Goal: Task Accomplishment & Management: Manage account settings

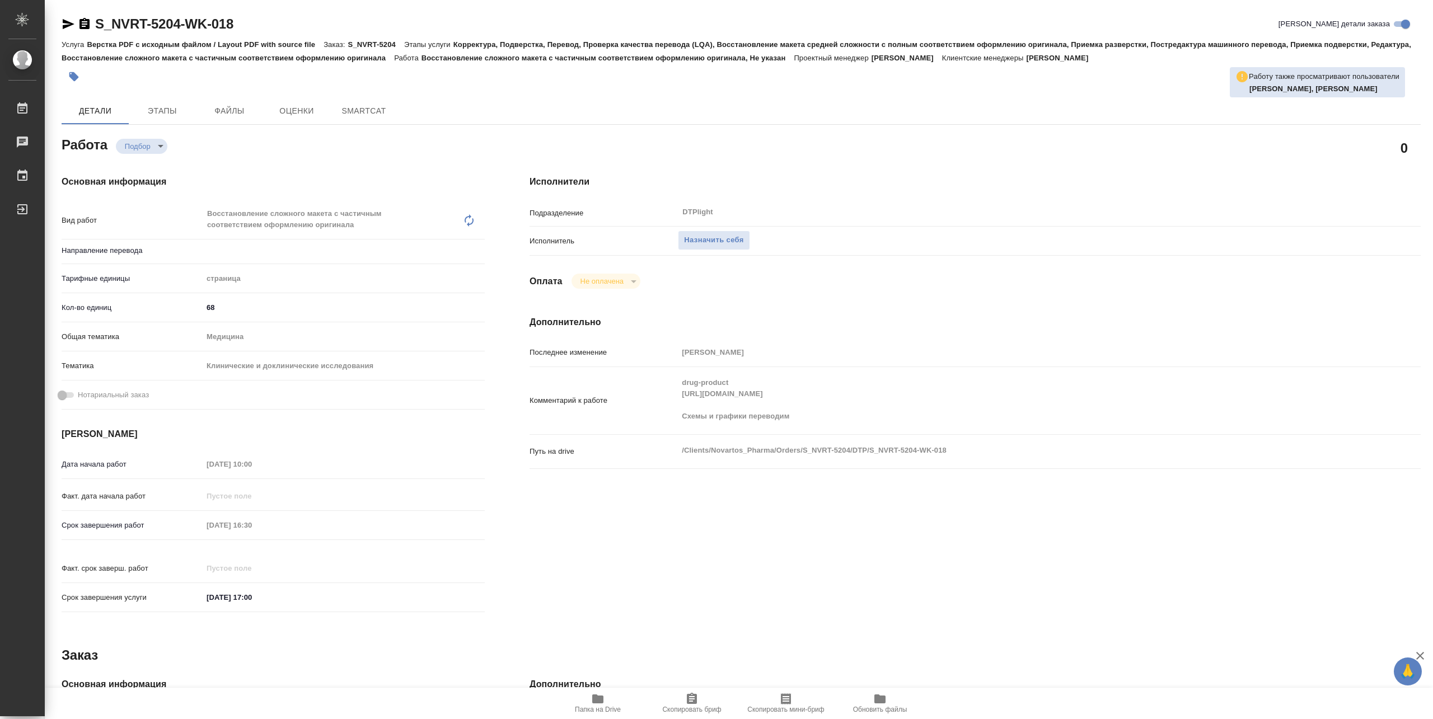
type textarea "x"
type input "Не указан"
type textarea "x"
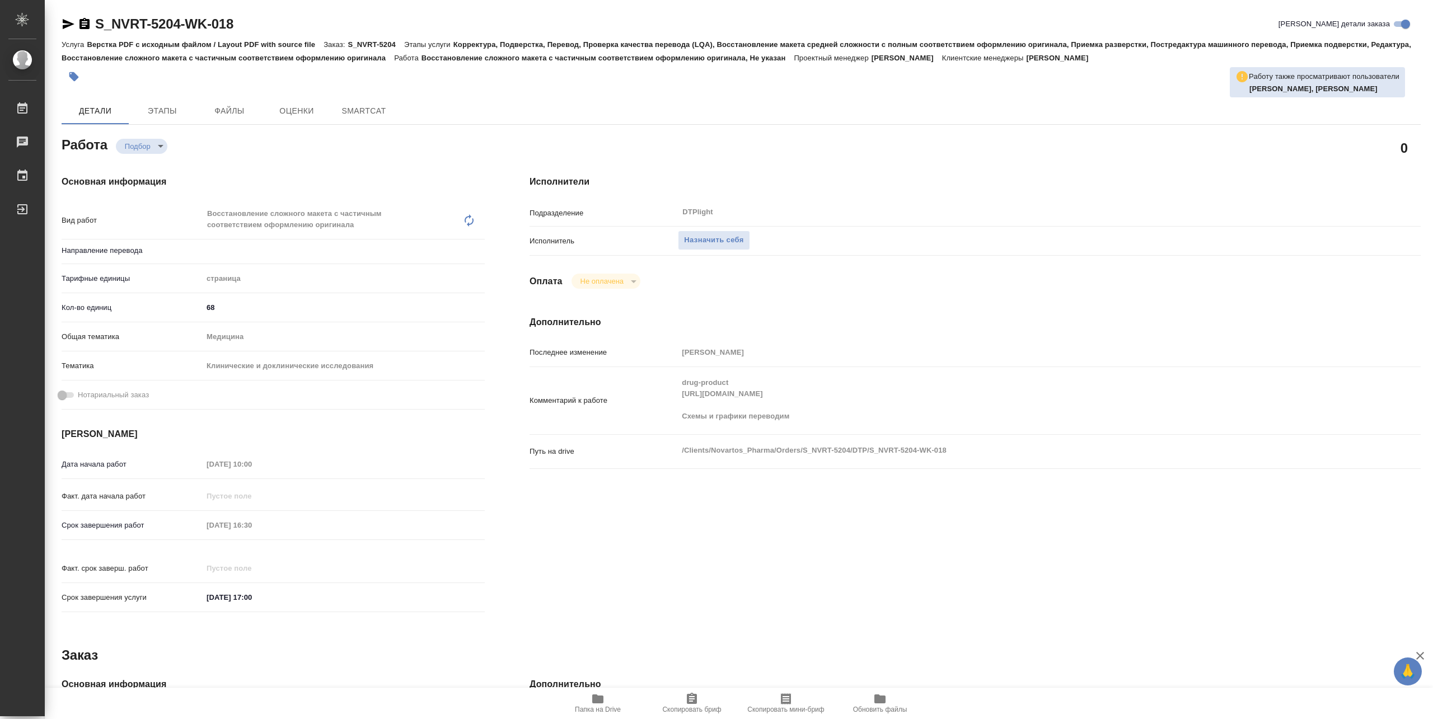
type textarea "x"
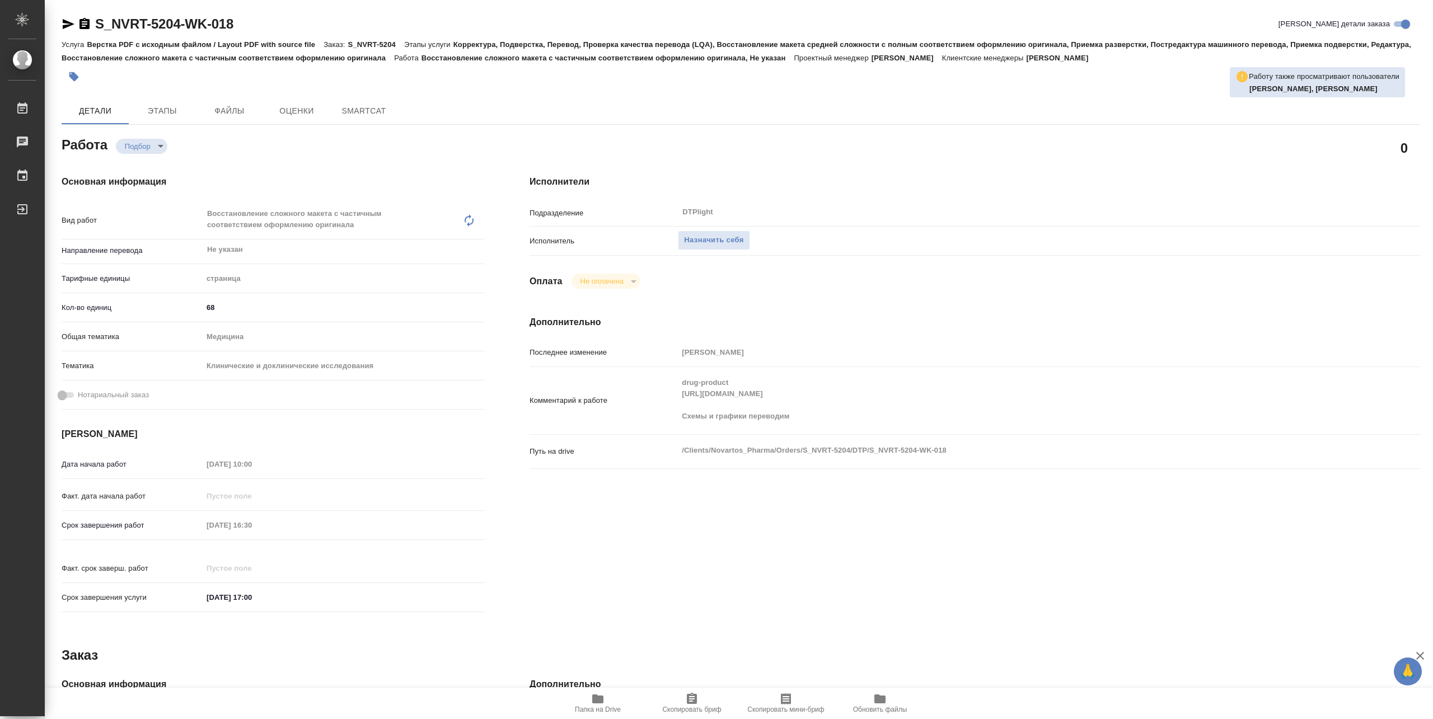
type textarea "x"
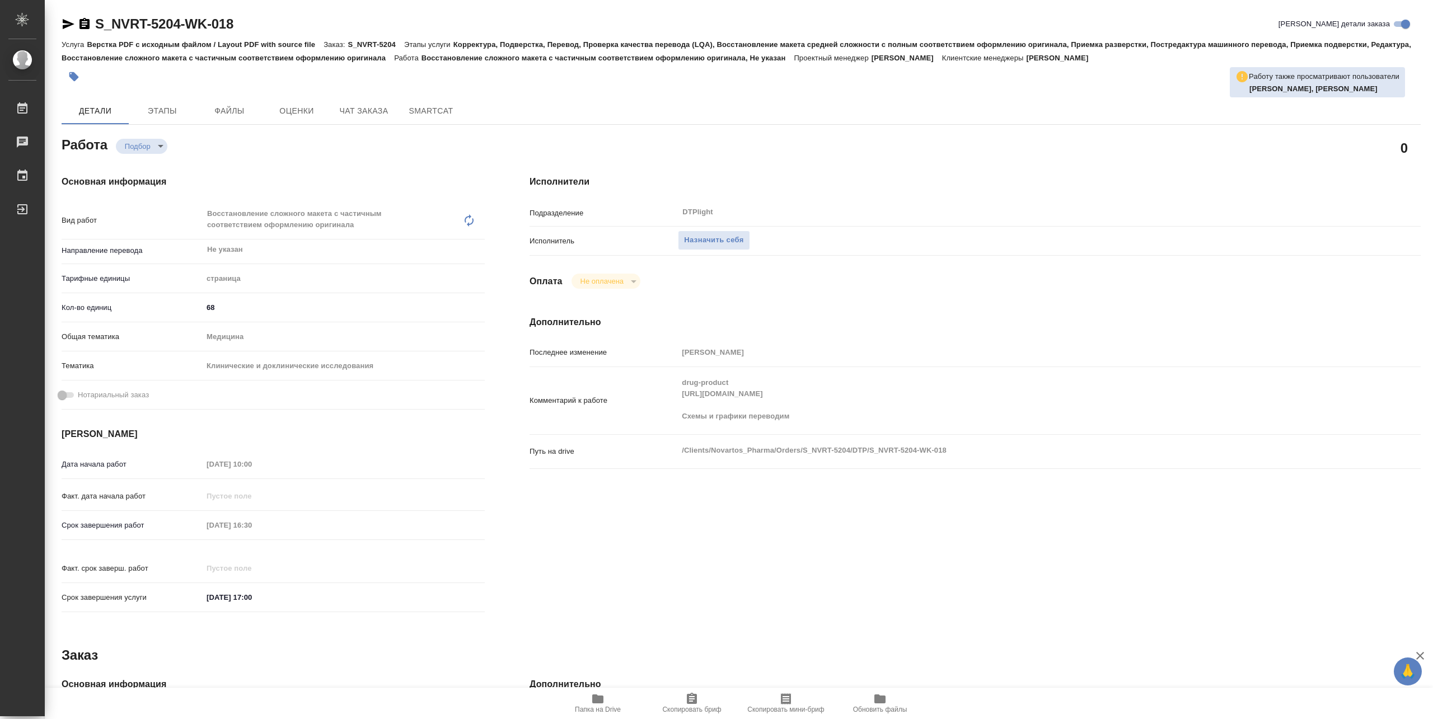
type textarea "x"
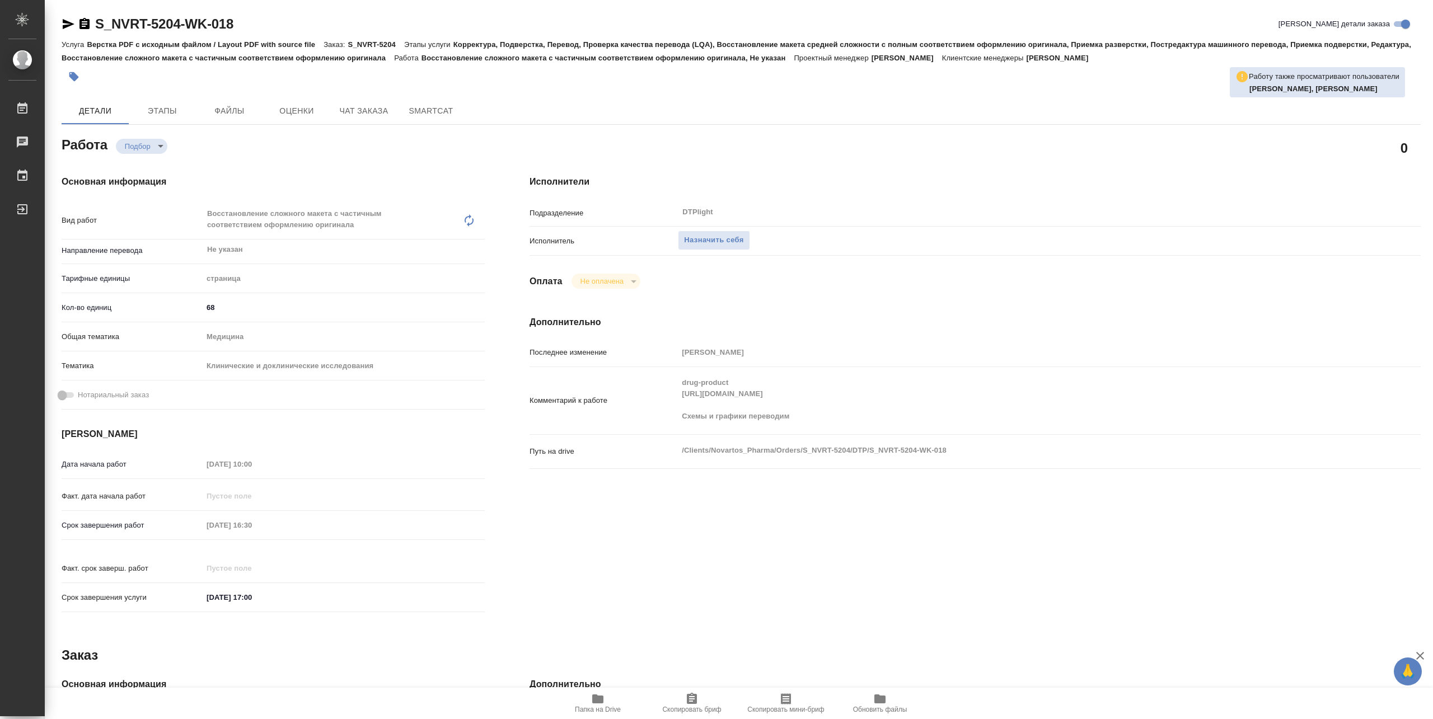
type textarea "x"
click at [824, 395] on div "Комментарий к работе drug-product https://drive.awatera.com/f/10370002 Схемы и …" at bounding box center [975, 401] width 891 height 58
drag, startPoint x: 677, startPoint y: 401, endPoint x: 677, endPoint y: 395, distance: 6.7
click at [677, 395] on div "Комментарий к работе drug-product https://drive.awatera.com/f/10370002 Схемы и …" at bounding box center [975, 401] width 891 height 58
click at [593, 690] on button "Папка на Drive" at bounding box center [598, 703] width 94 height 31
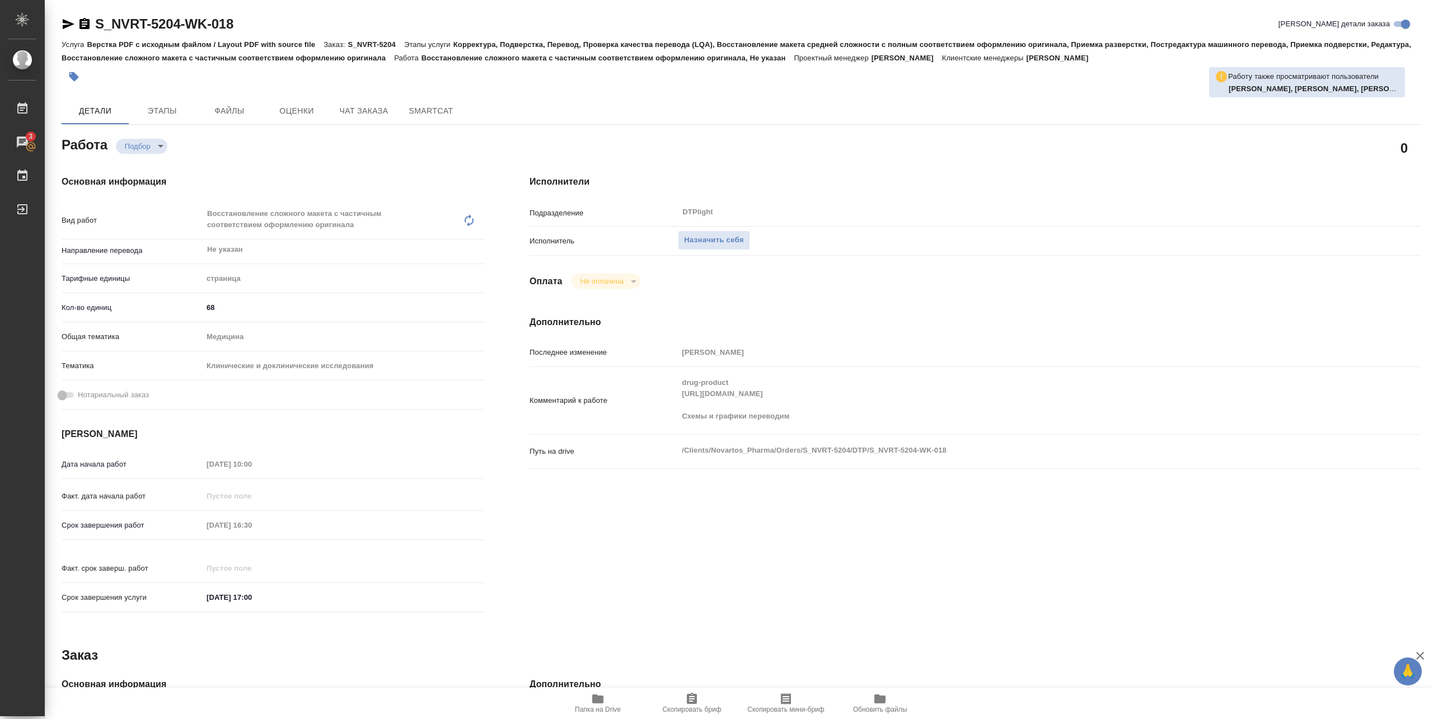
click at [707, 254] on div "Исполнитель Назначить себя" at bounding box center [975, 245] width 891 height 29
click at [693, 245] on span "Назначить себя" at bounding box center [713, 240] width 59 height 13
type textarea "x"
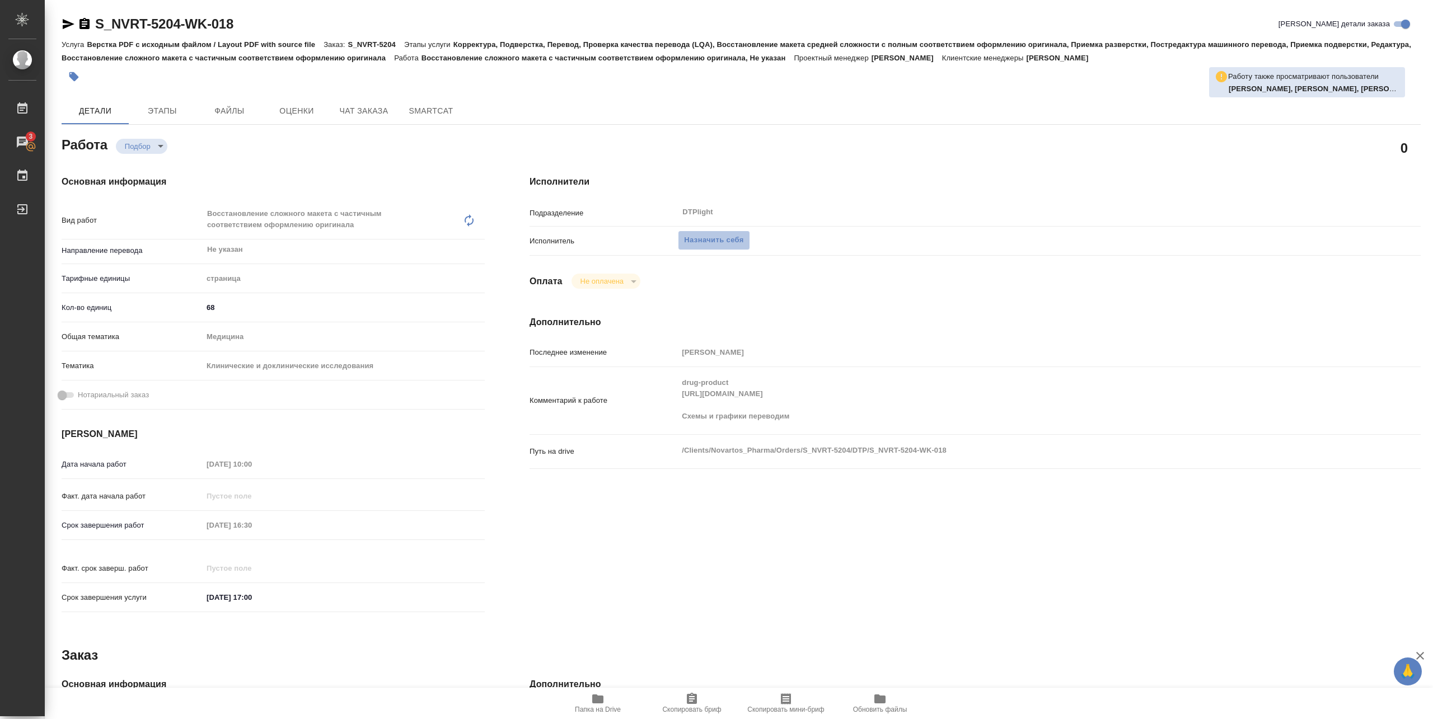
type textarea "x"
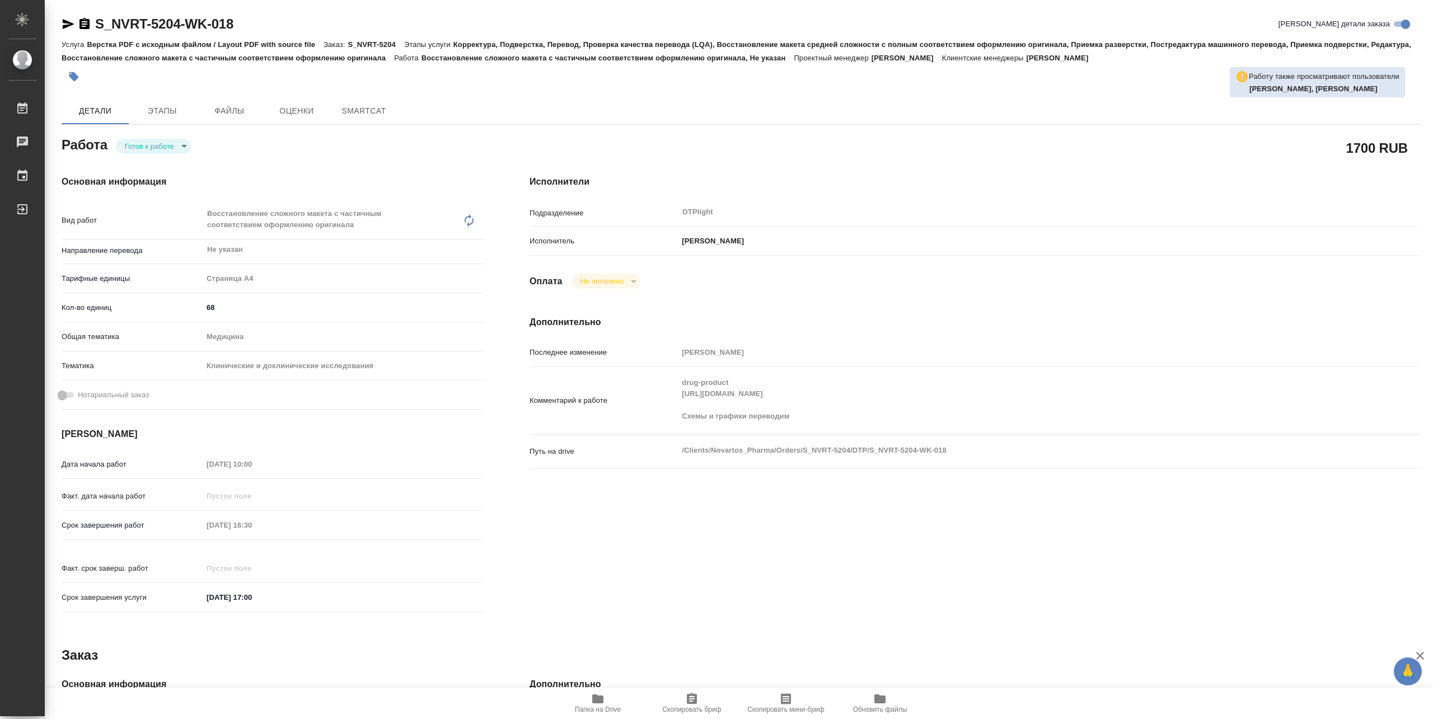
type textarea "x"
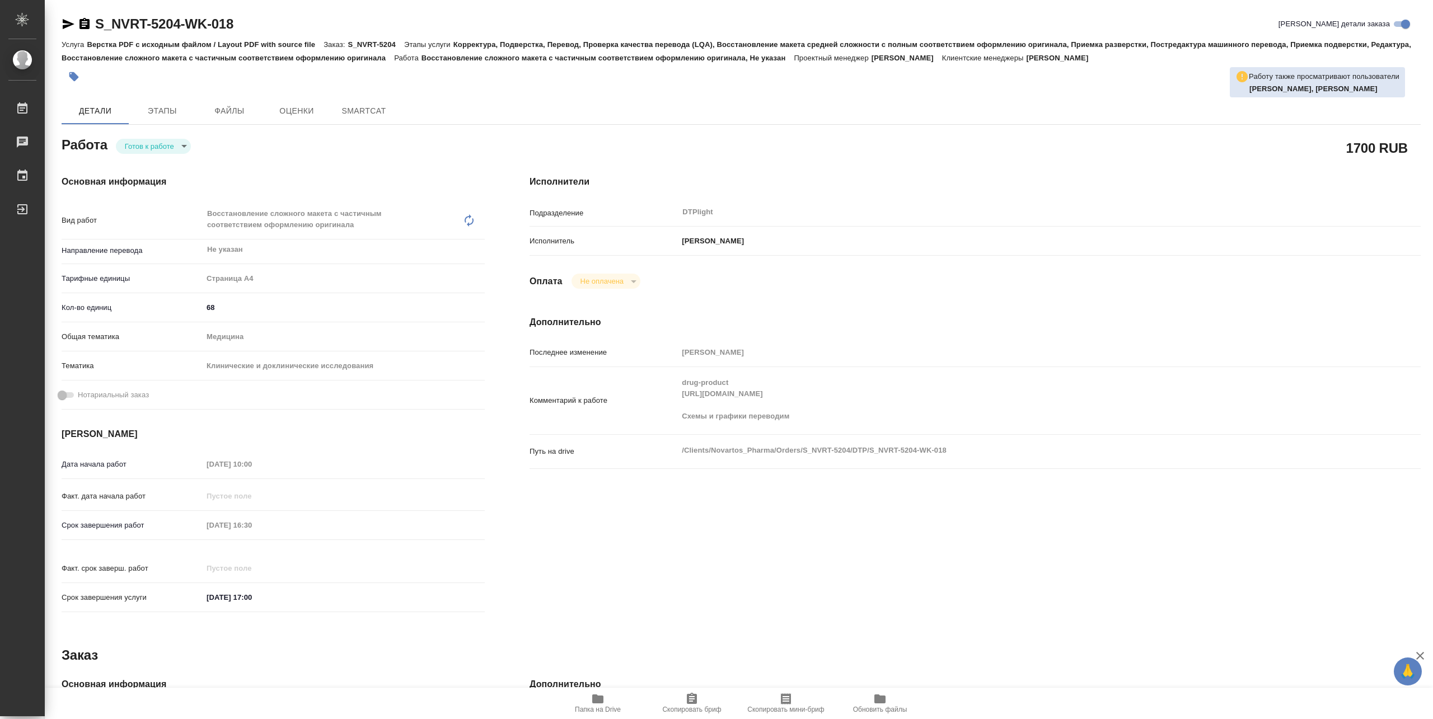
type textarea "x"
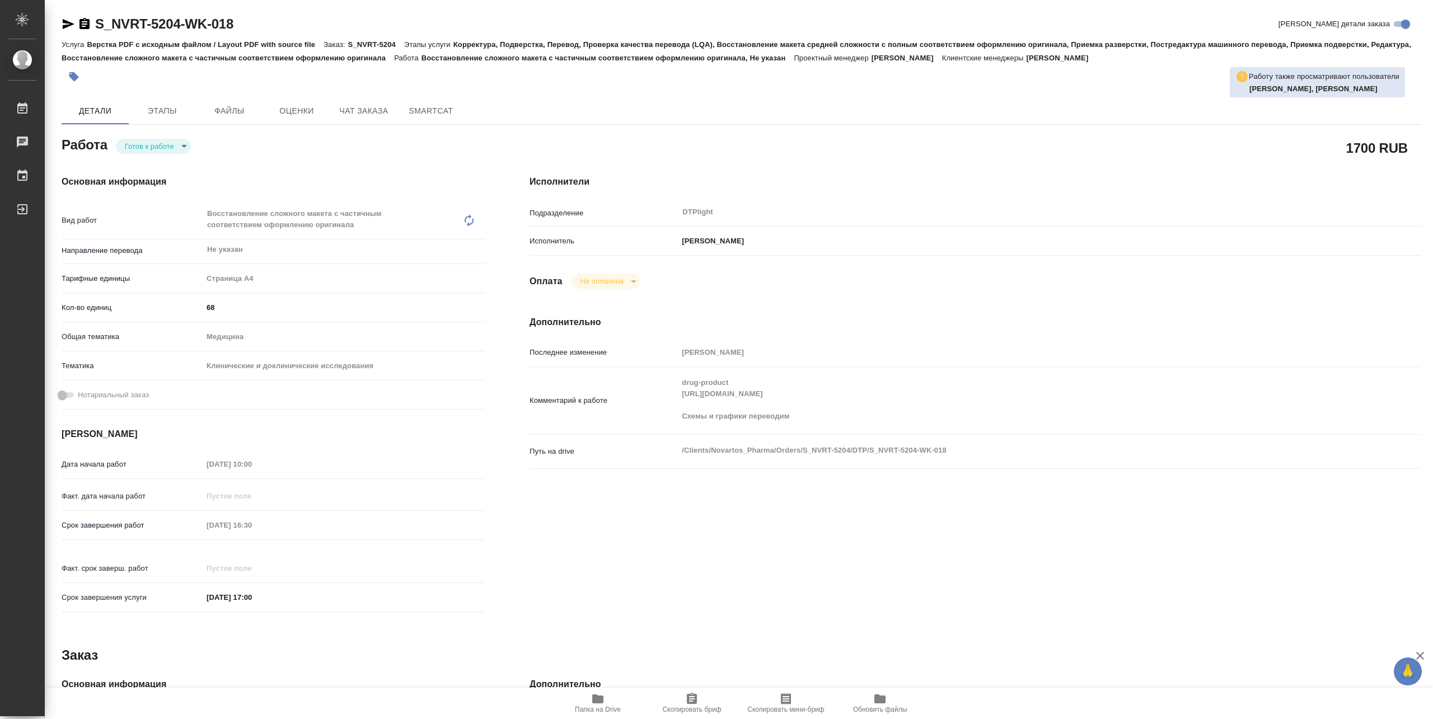
type textarea "x"
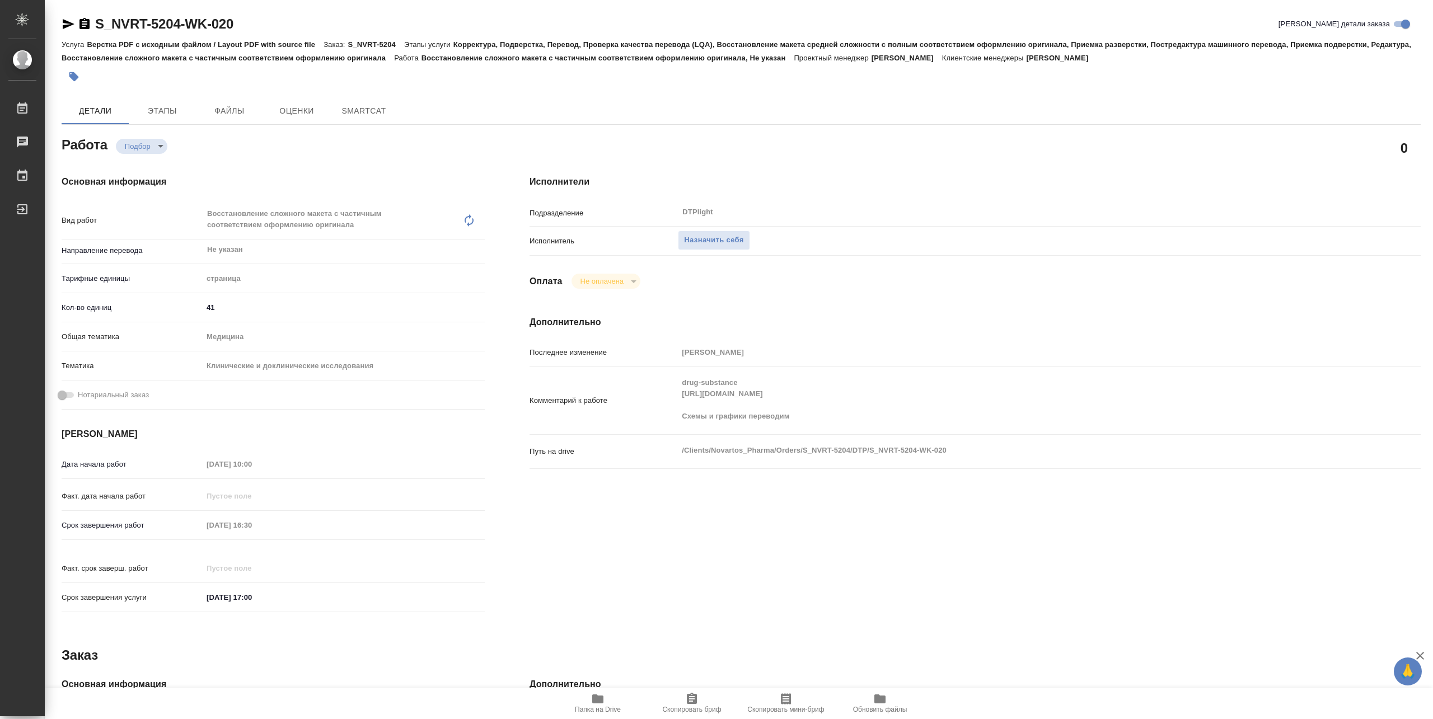
type textarea "x"
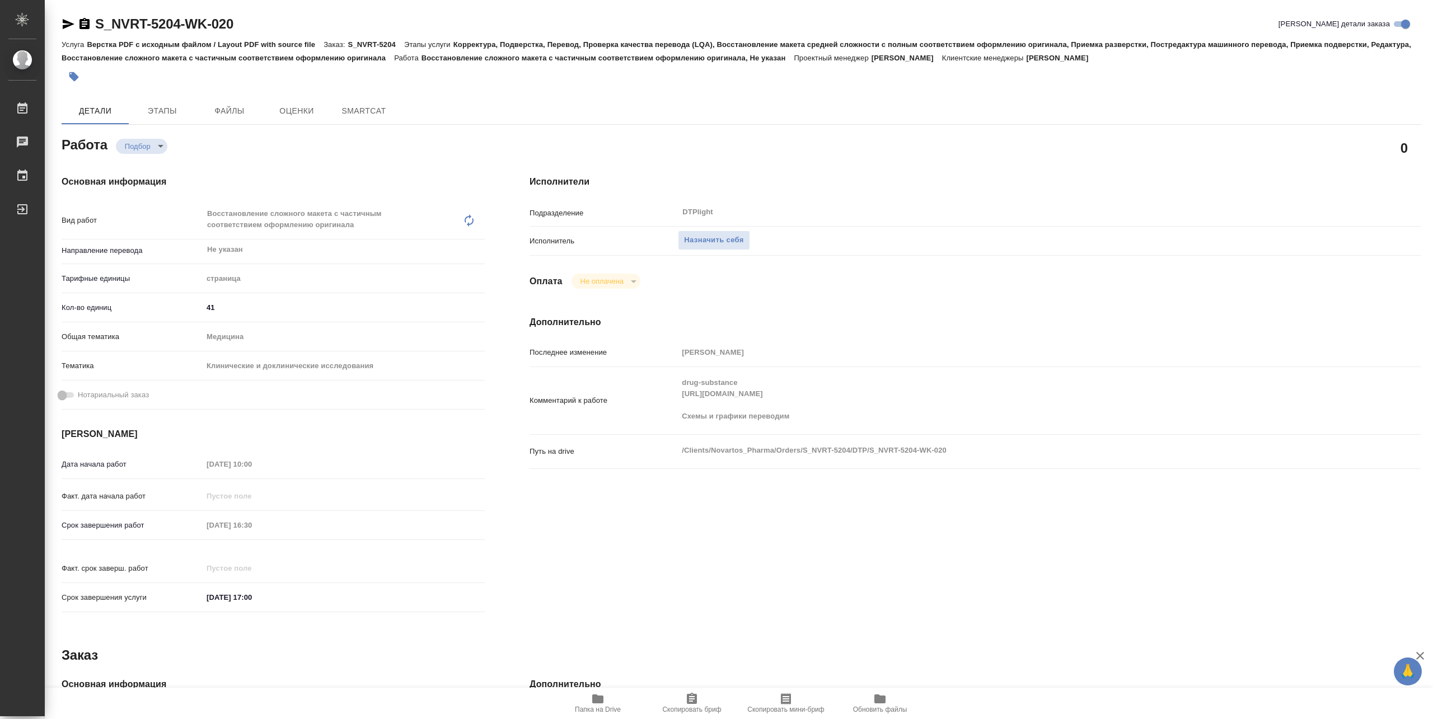
type textarea "x"
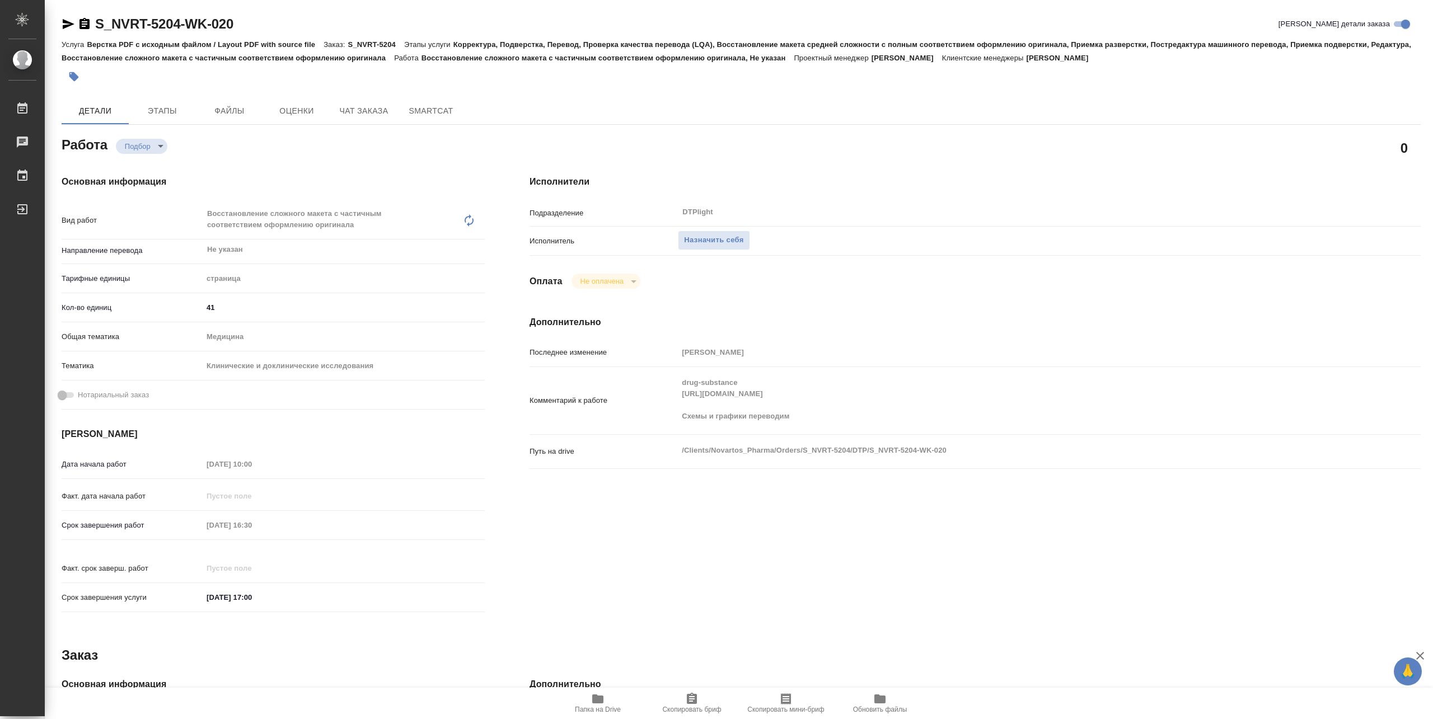
type textarea "x"
click at [599, 695] on icon "button" at bounding box center [597, 699] width 13 height 13
type textarea "x"
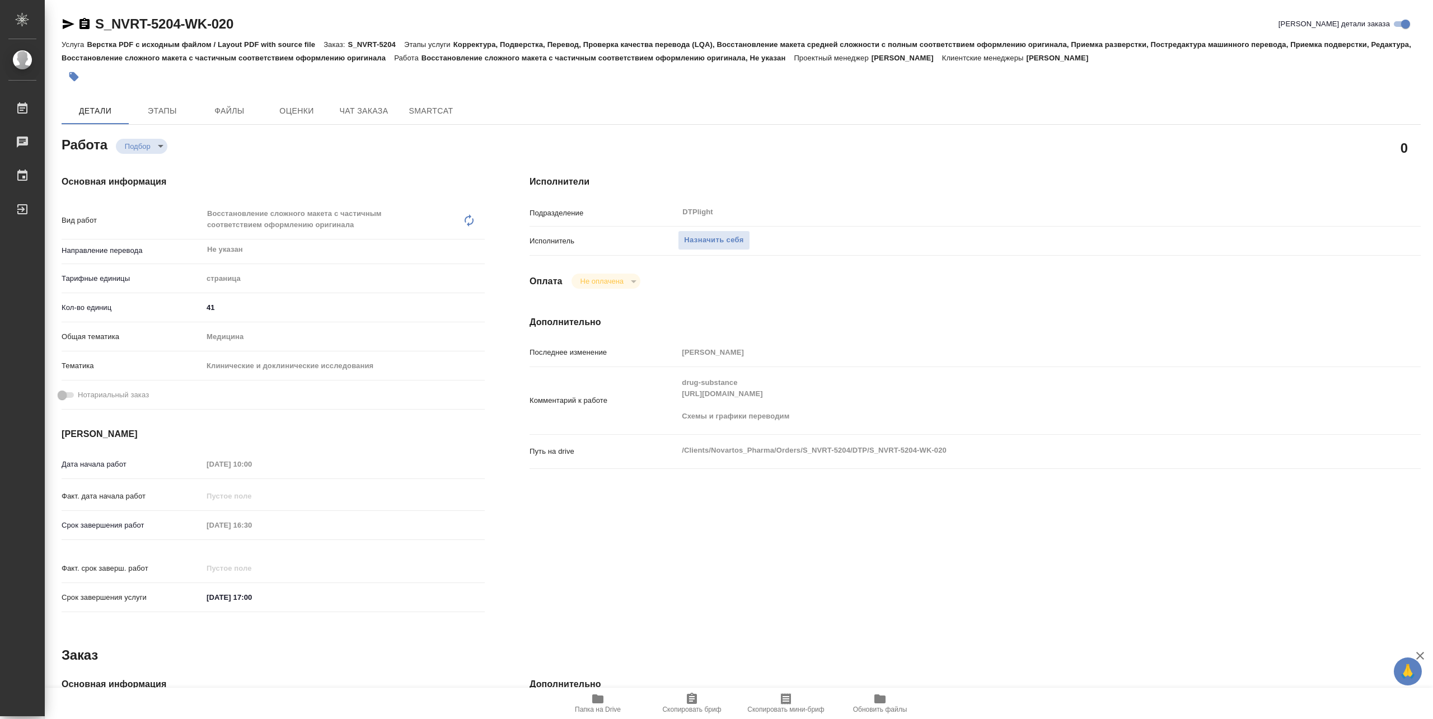
type textarea "x"
click at [714, 243] on span "Назначить себя" at bounding box center [713, 240] width 59 height 13
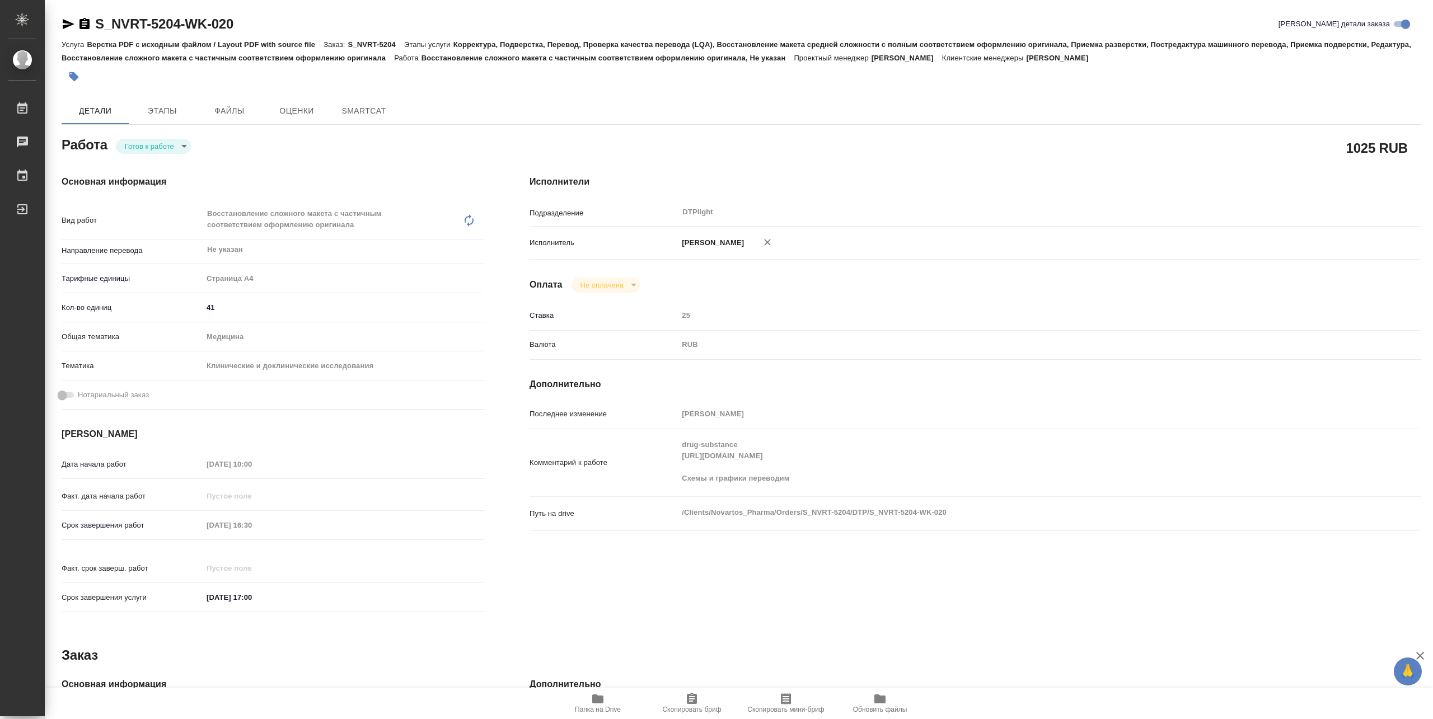
type textarea "x"
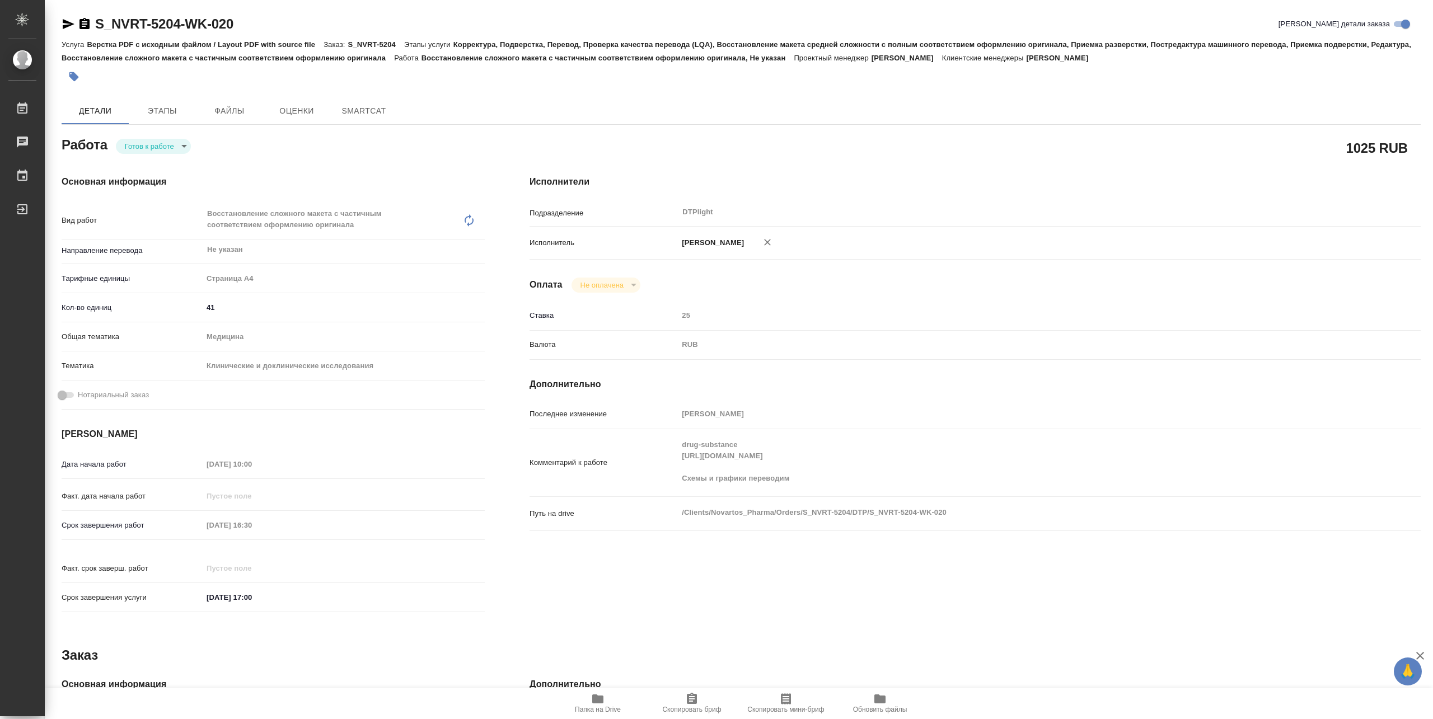
type textarea "x"
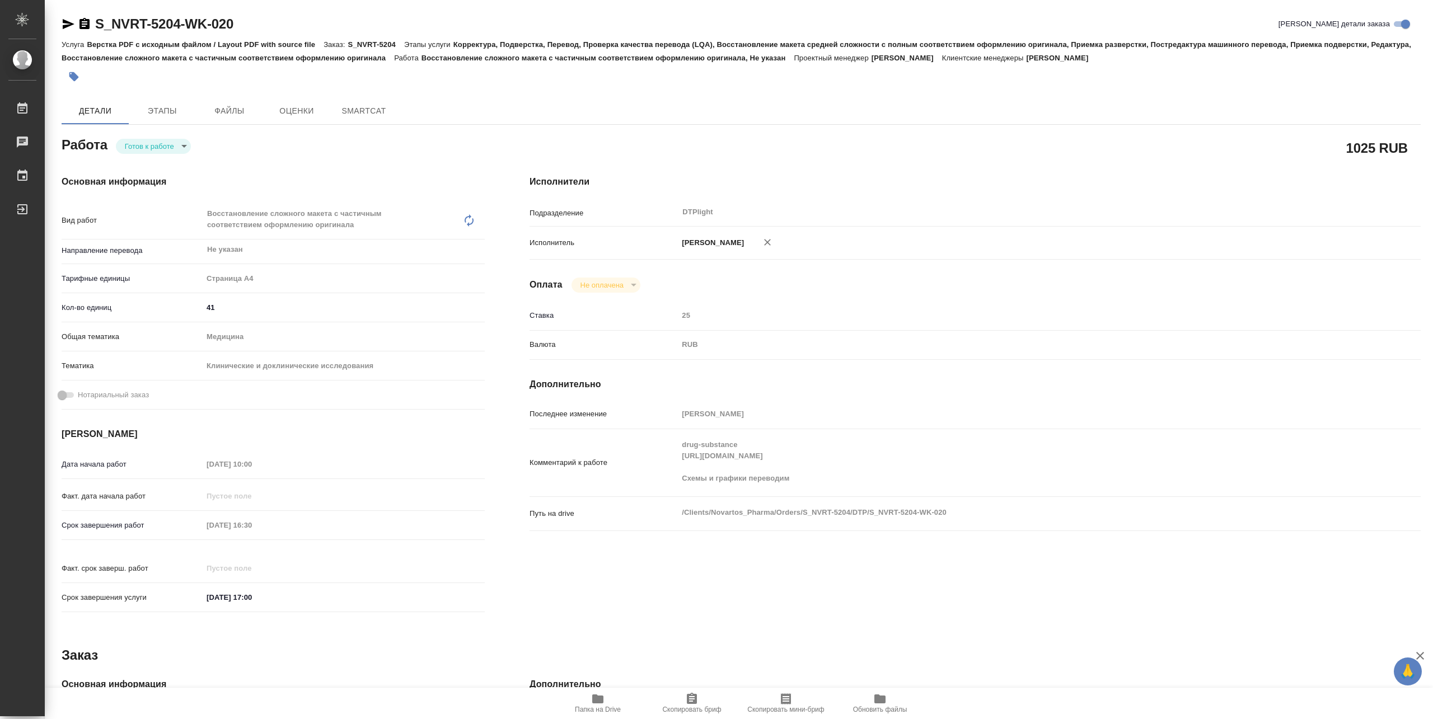
click at [169, 147] on body "🙏 .cls-1 fill:#fff; AWATERA Pankina Anna Работы Чаты График Выйти S_NVRT-5204-W…" at bounding box center [716, 359] width 1433 height 719
type textarea "x"
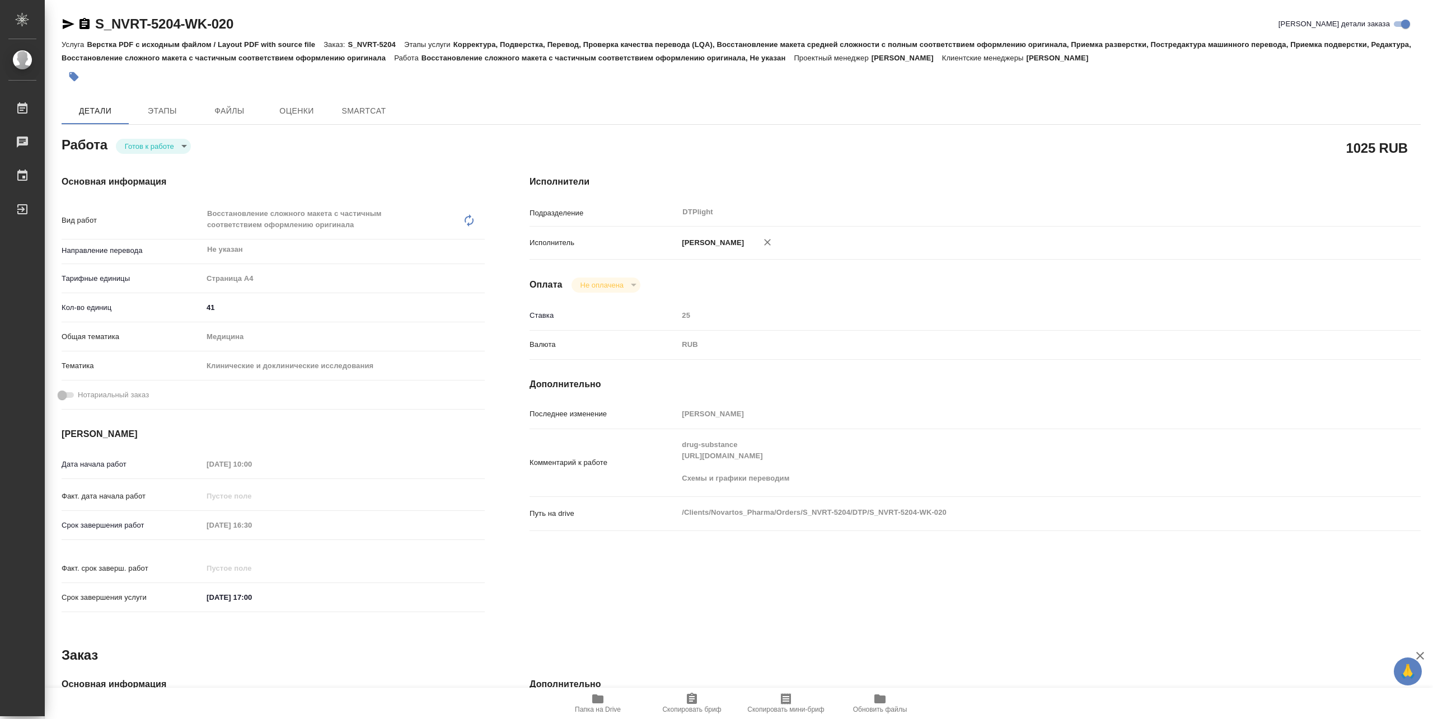
type textarea "x"
click at [157, 150] on button "В работе" at bounding box center [143, 146] width 37 height 12
type textarea "x"
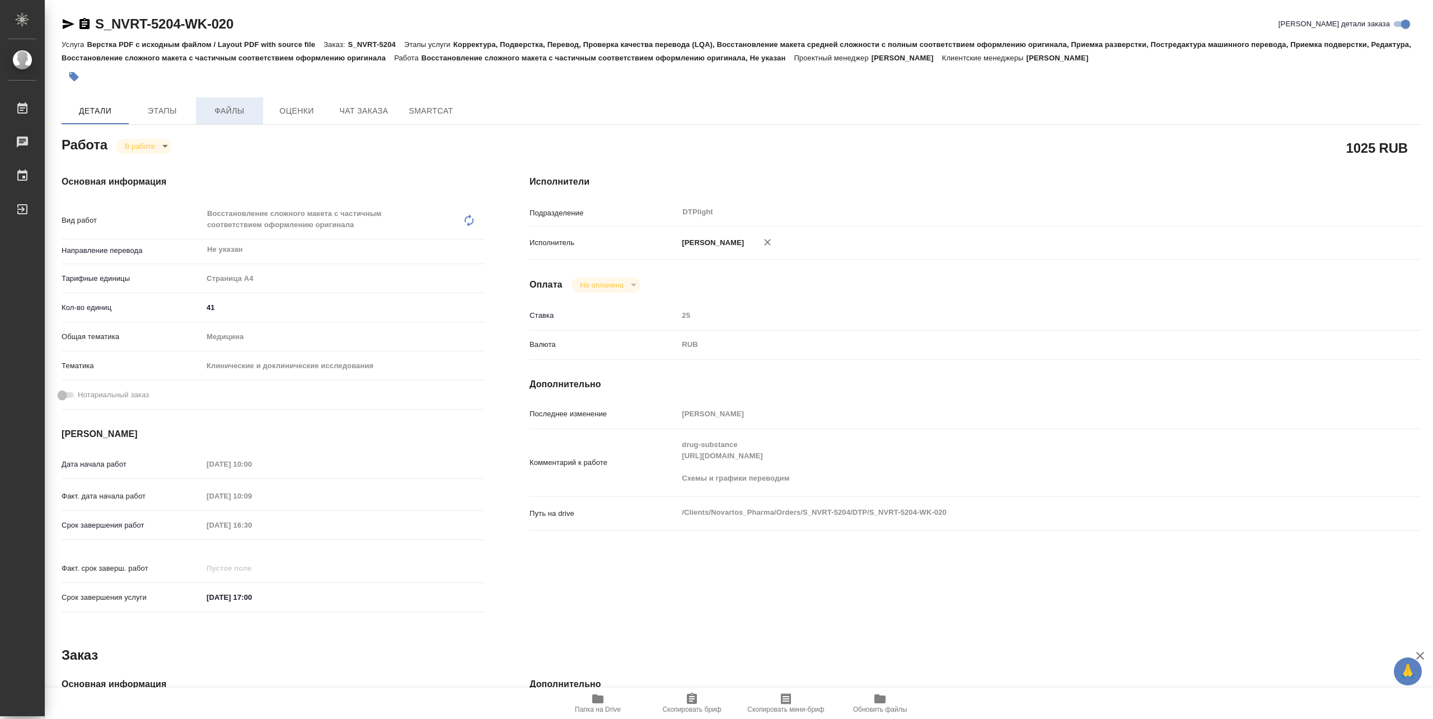
type textarea "x"
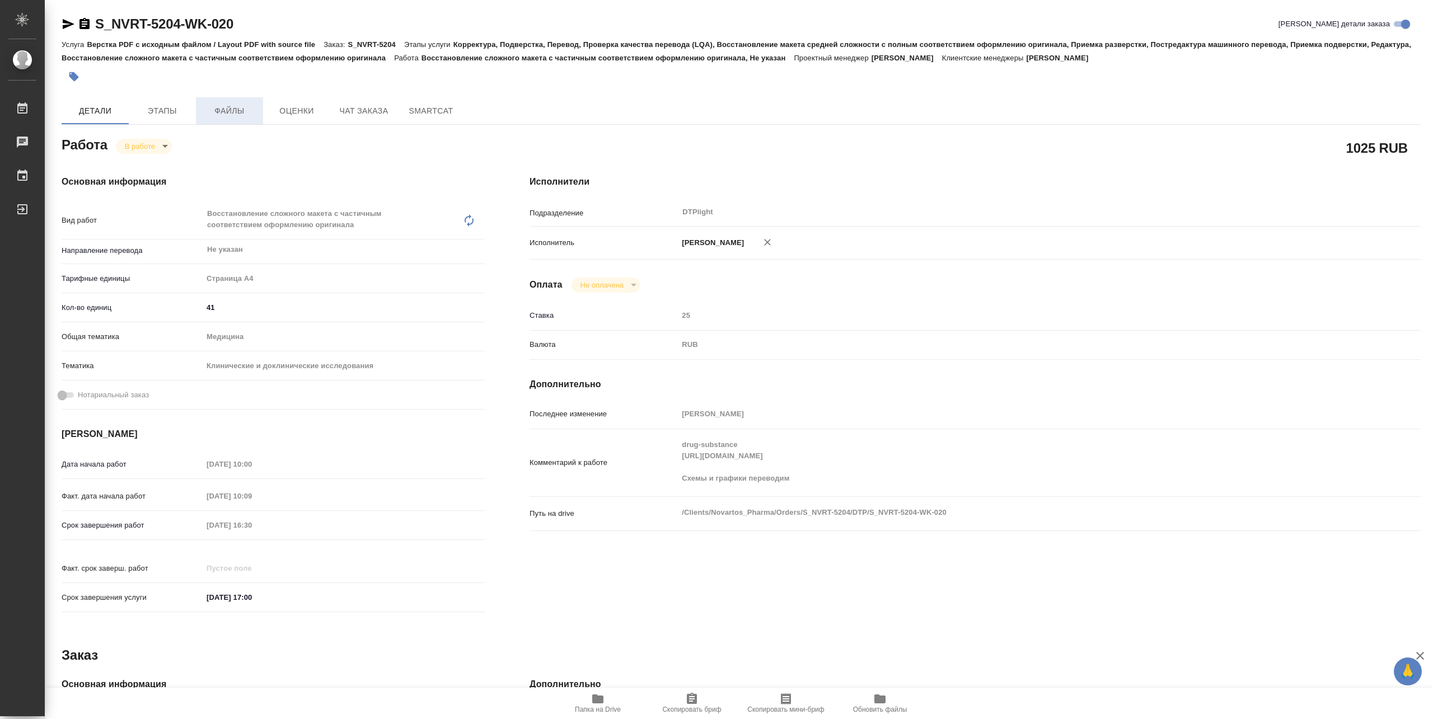
type textarea "x"
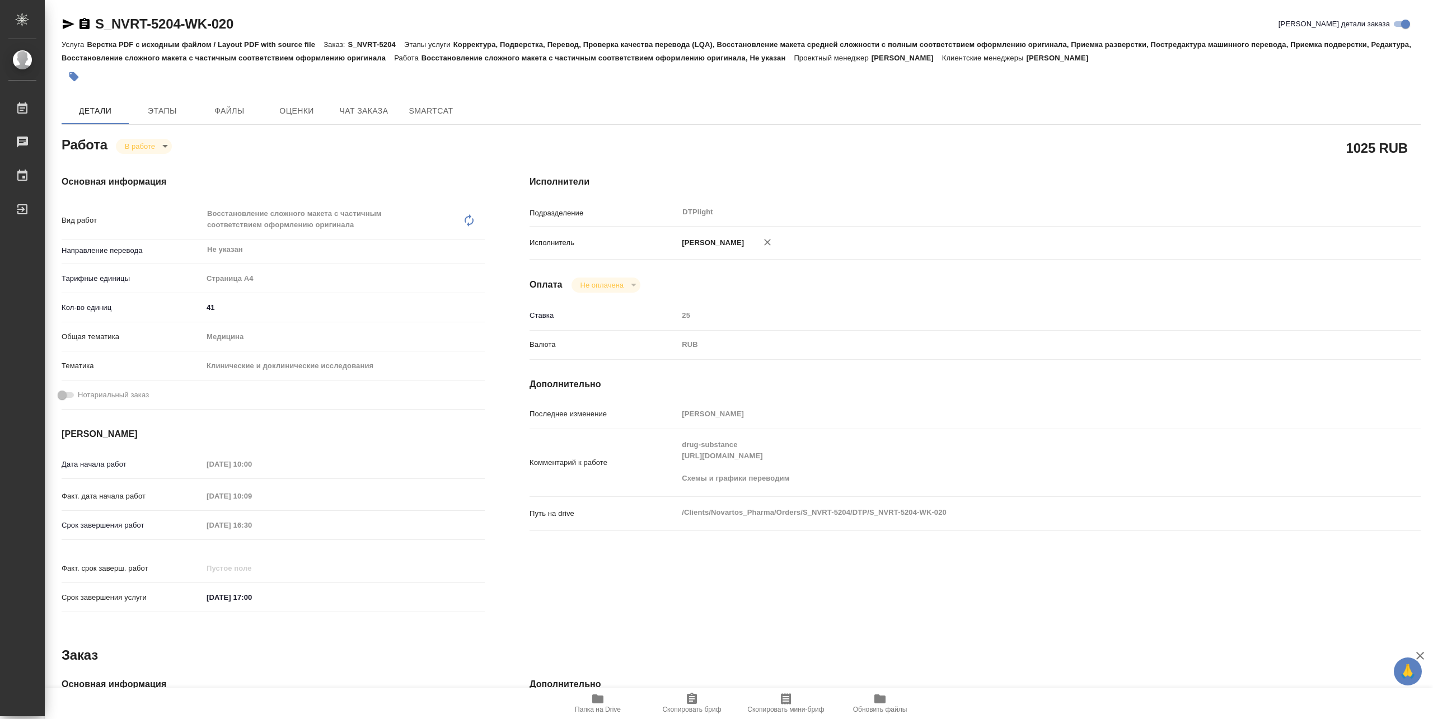
type textarea "x"
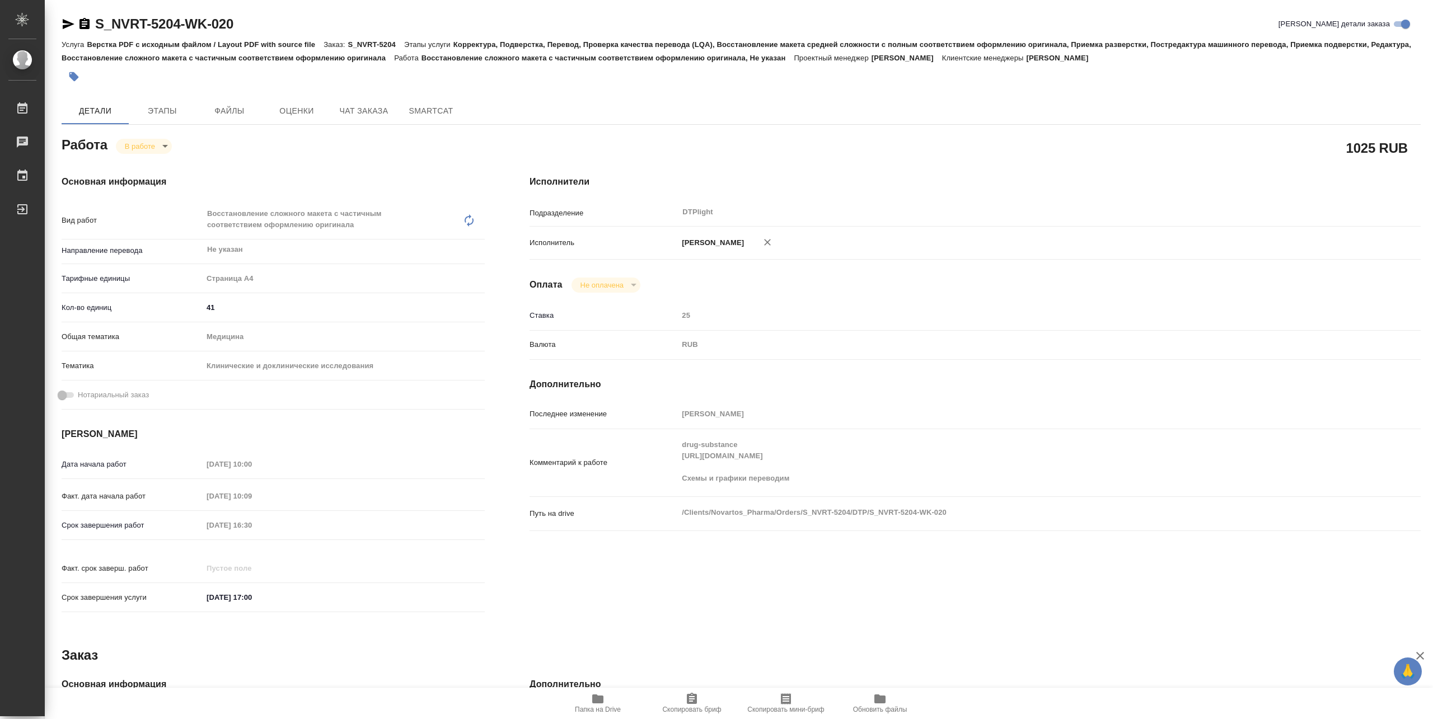
type textarea "x"
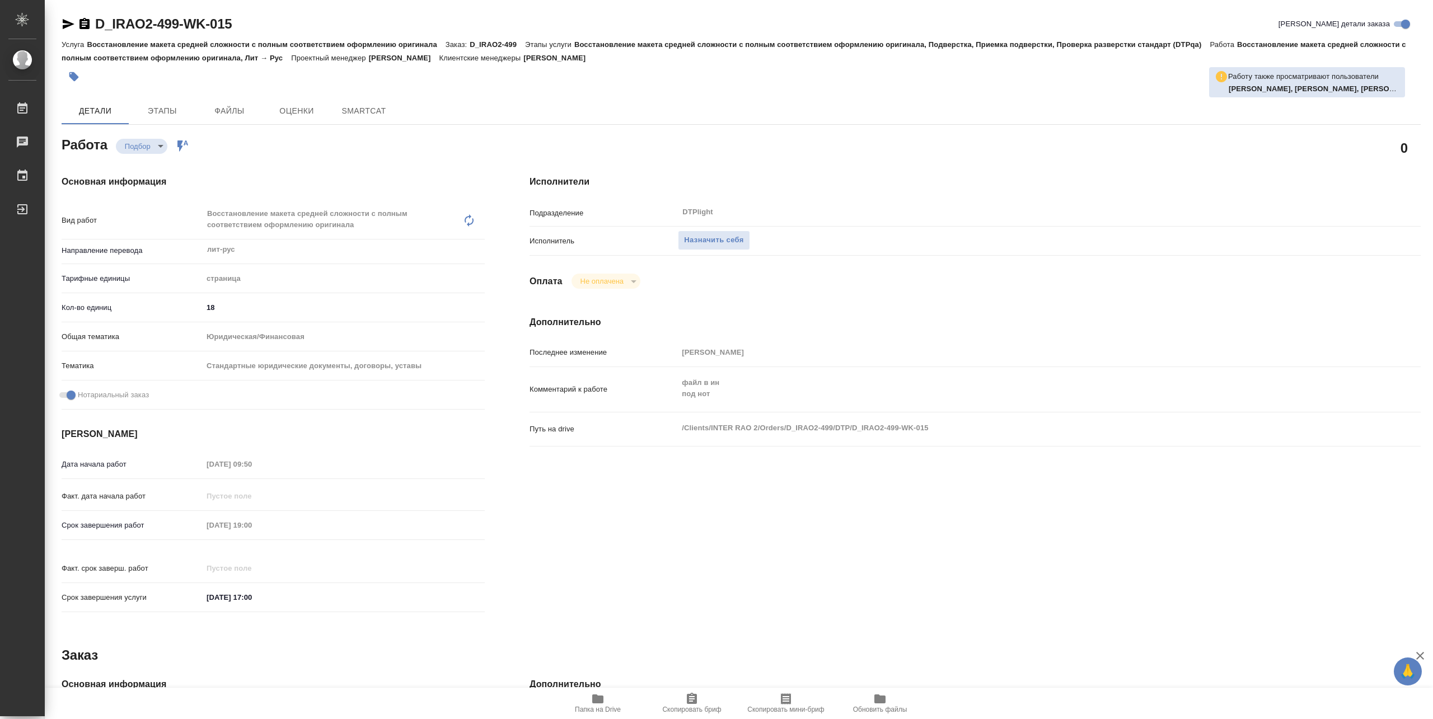
type textarea "x"
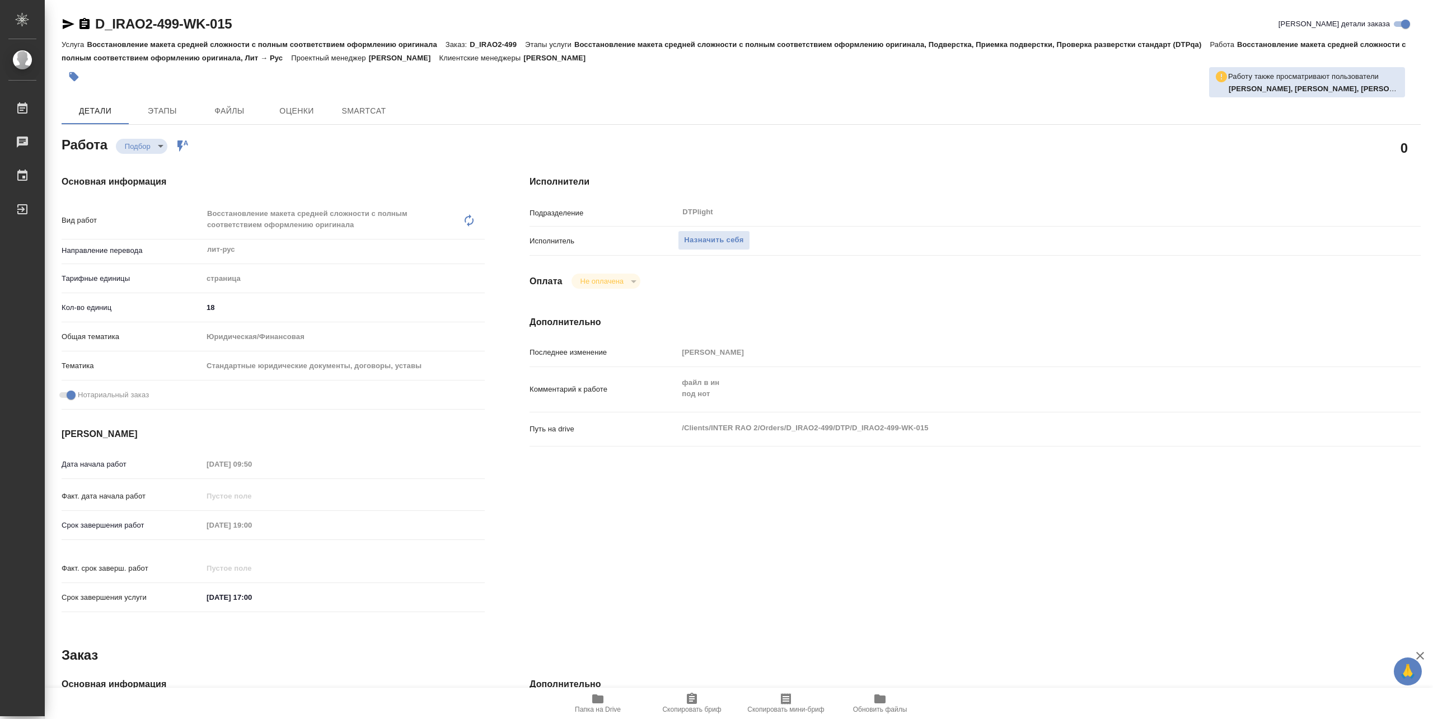
type textarea "x"
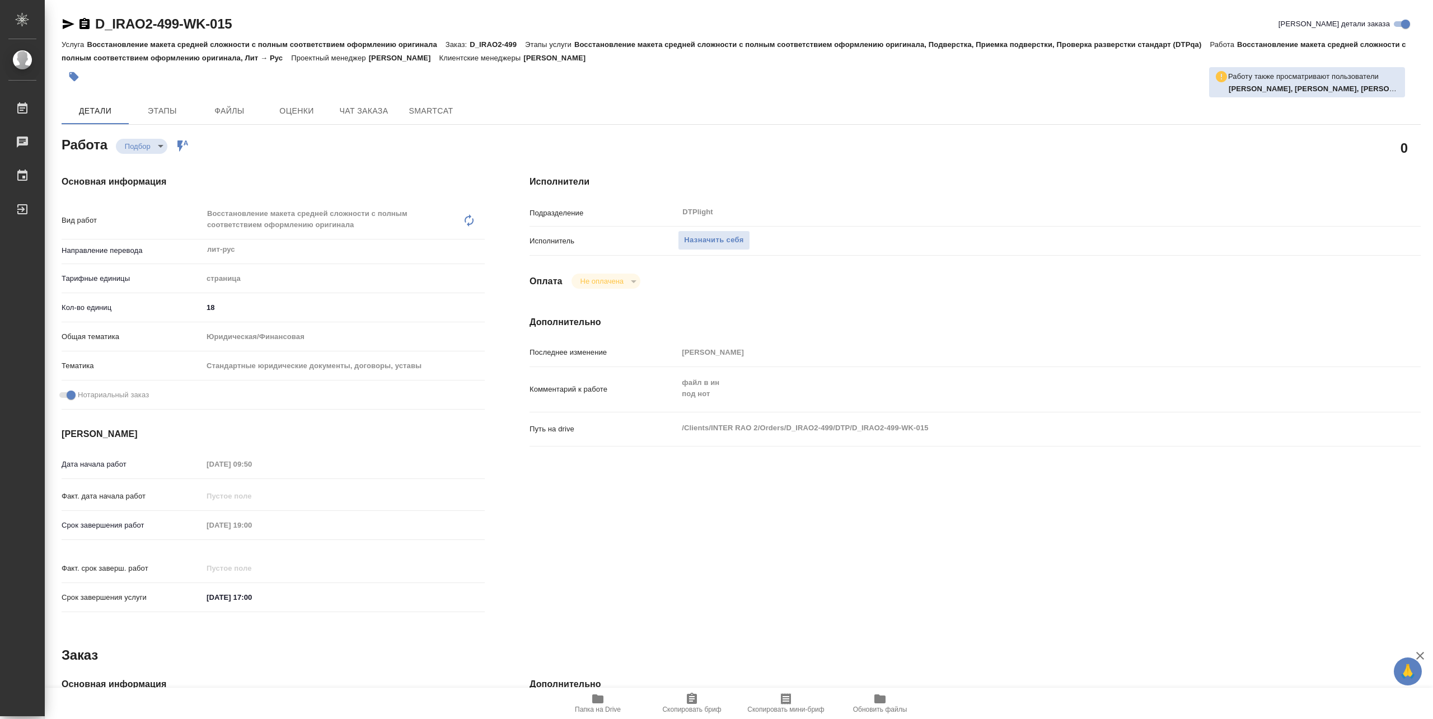
click at [592, 696] on icon "button" at bounding box center [597, 699] width 11 height 9
type textarea "x"
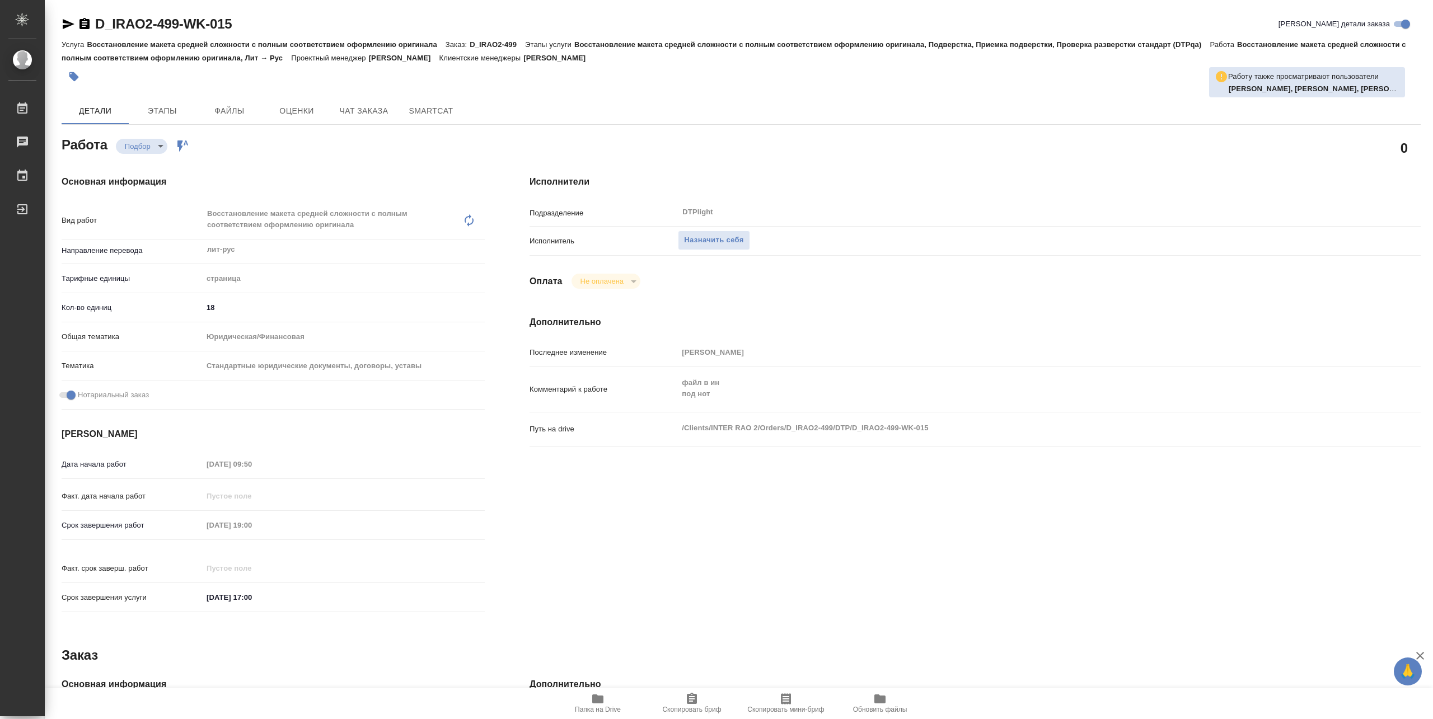
type textarea "x"
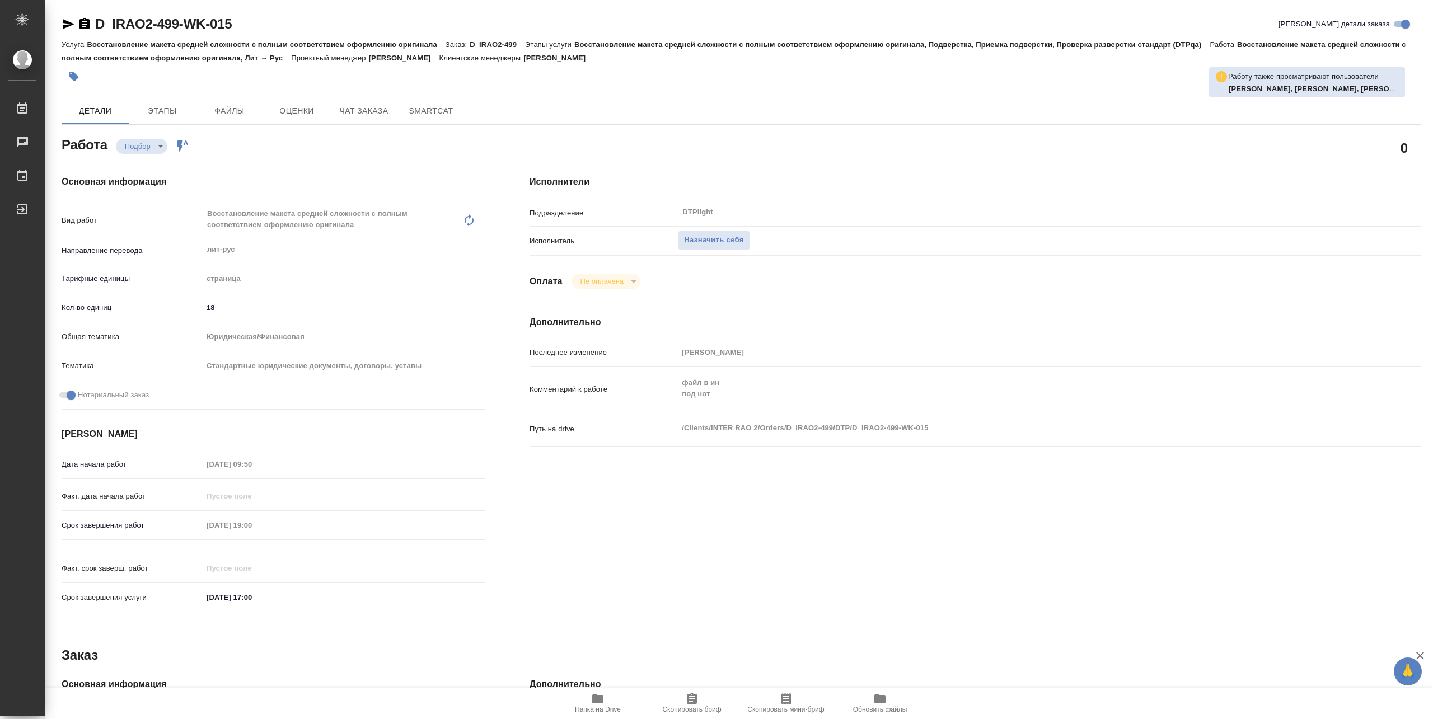
type textarea "x"
click at [740, 240] on span "Назначить себя" at bounding box center [713, 240] width 59 height 13
type textarea "x"
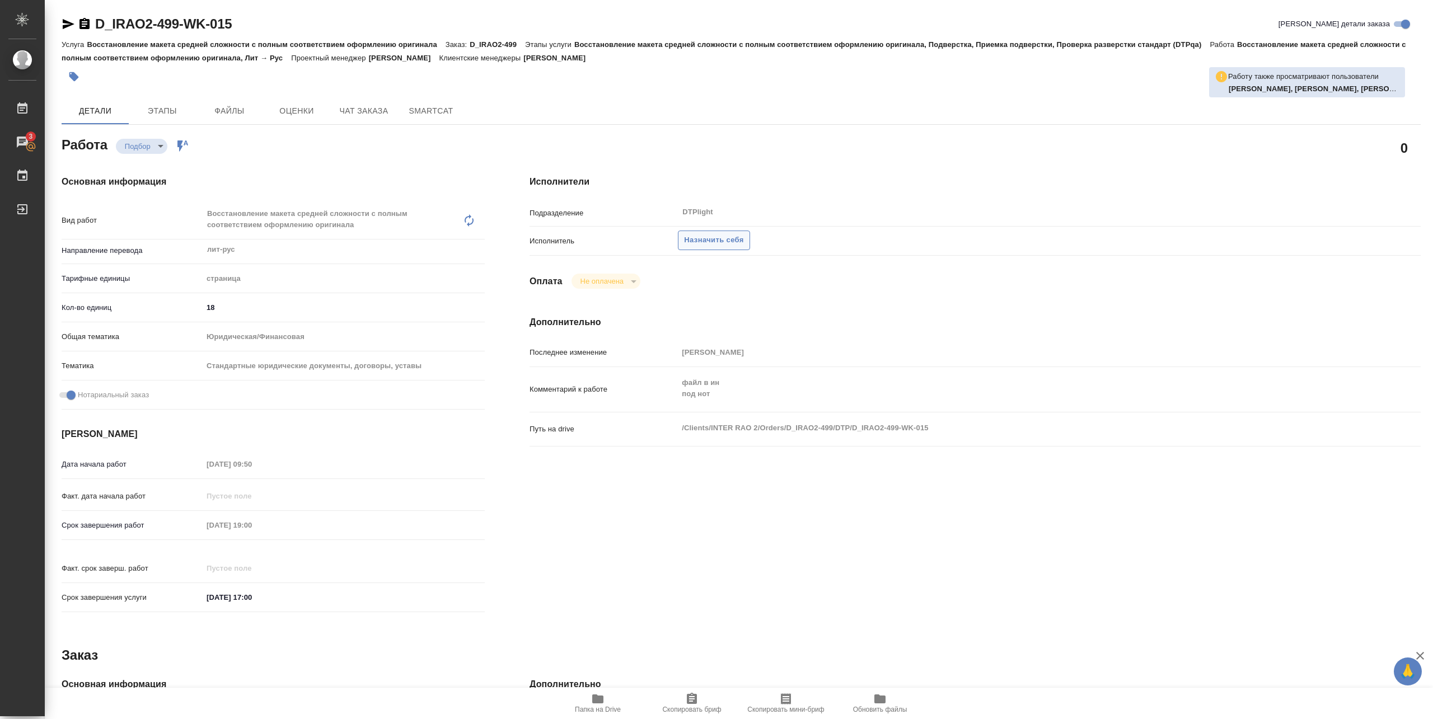
type textarea "x"
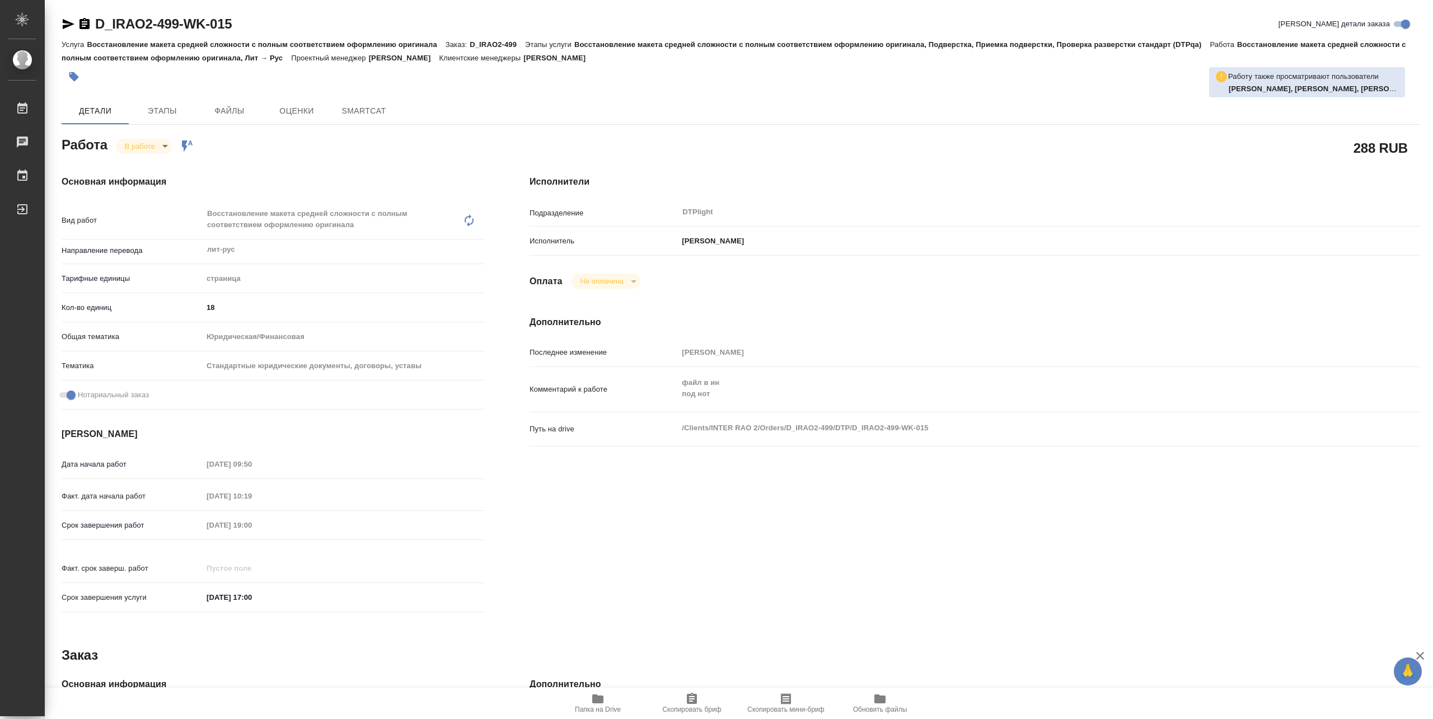
type textarea "x"
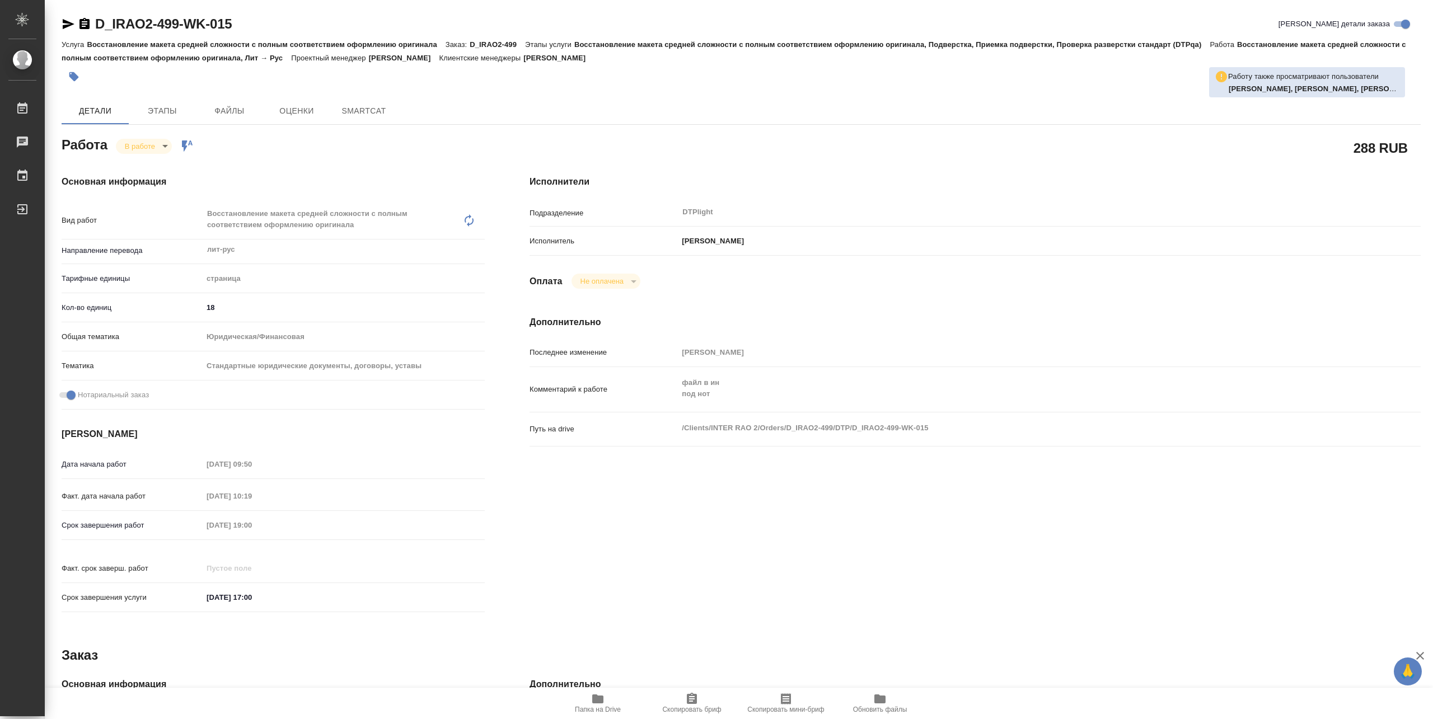
type textarea "x"
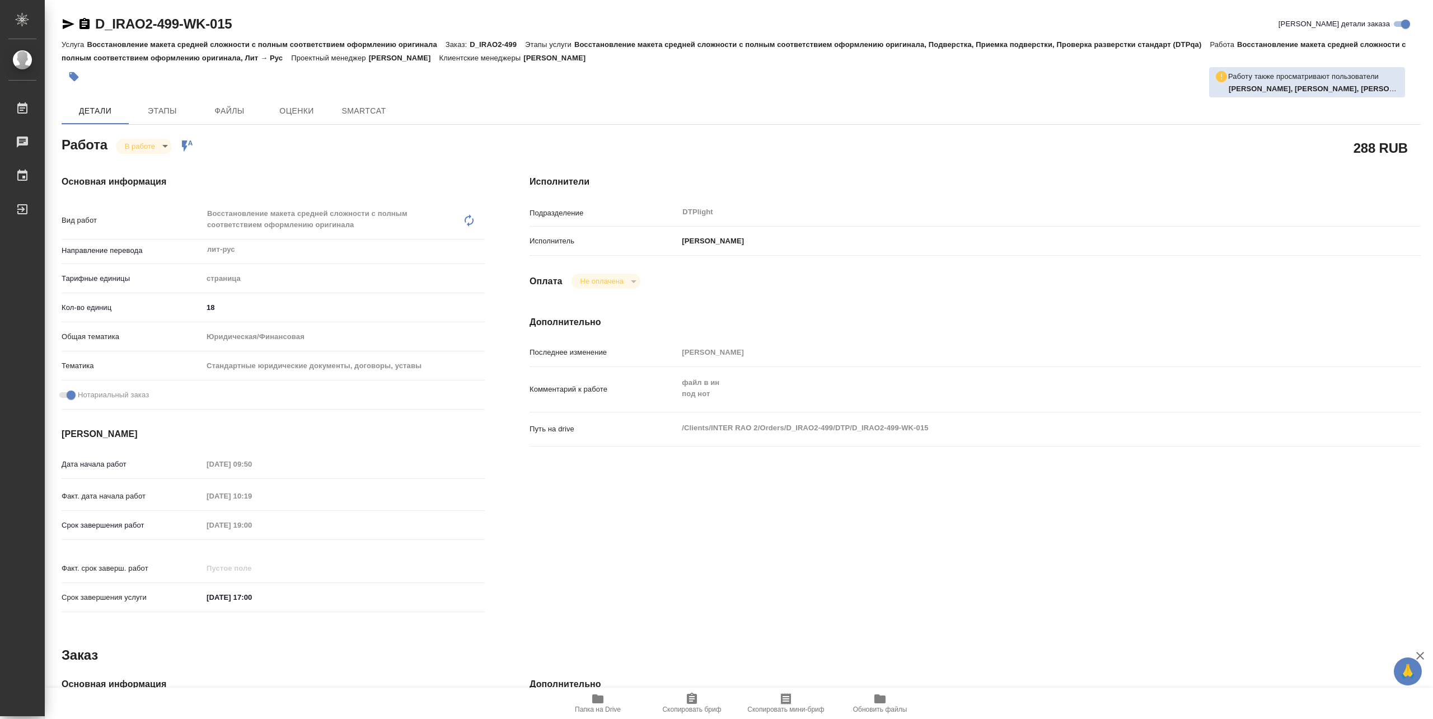
type textarea "x"
